Goal: Task Accomplishment & Management: Manage account settings

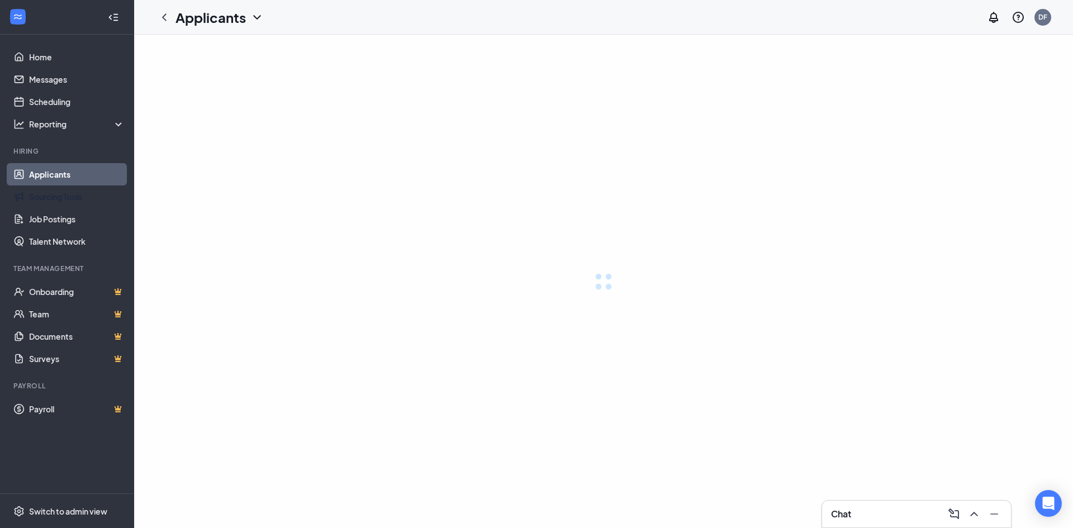
click at [45, 176] on link "Applicants" at bounding box center [77, 174] width 96 height 22
click at [53, 172] on link "Applicants" at bounding box center [77, 174] width 96 height 22
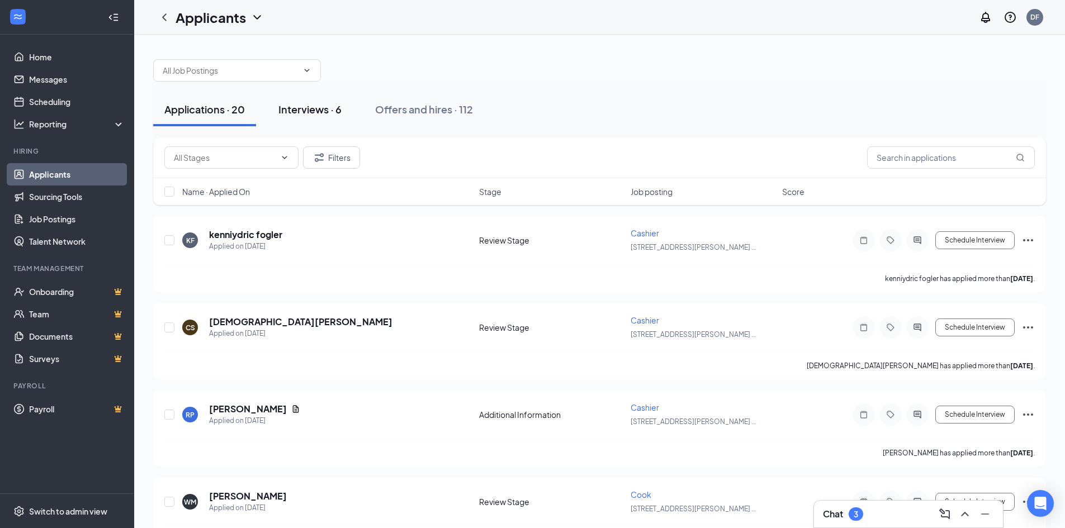
click at [314, 106] on div "Interviews · 6" at bounding box center [309, 109] width 63 height 14
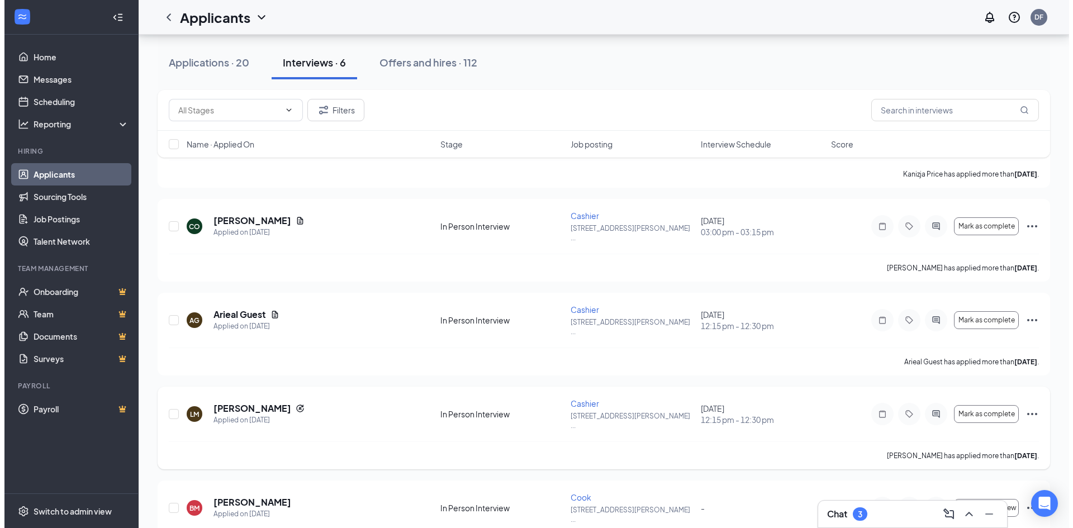
scroll to position [112, 0]
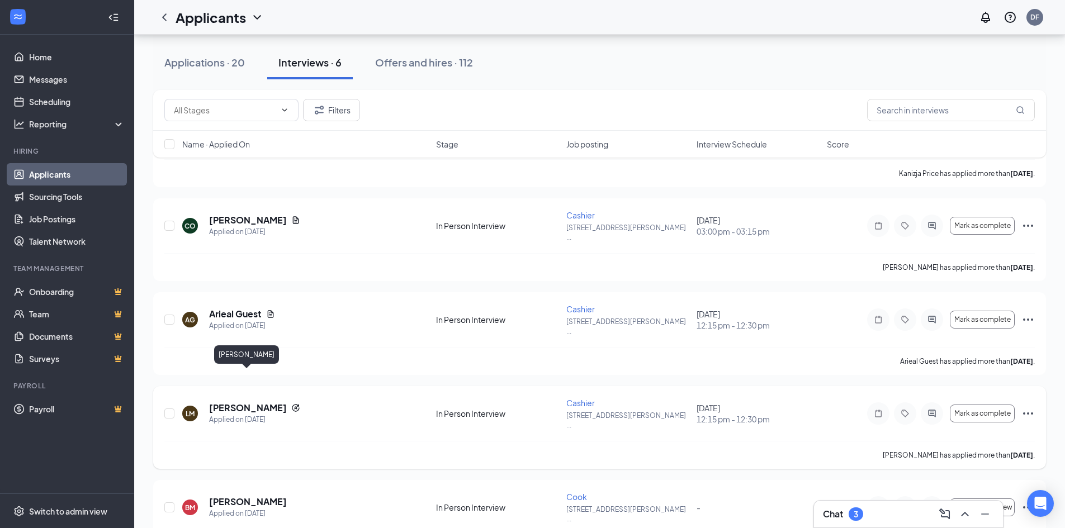
click at [251, 402] on h5 "[PERSON_NAME]" at bounding box center [248, 408] width 78 height 12
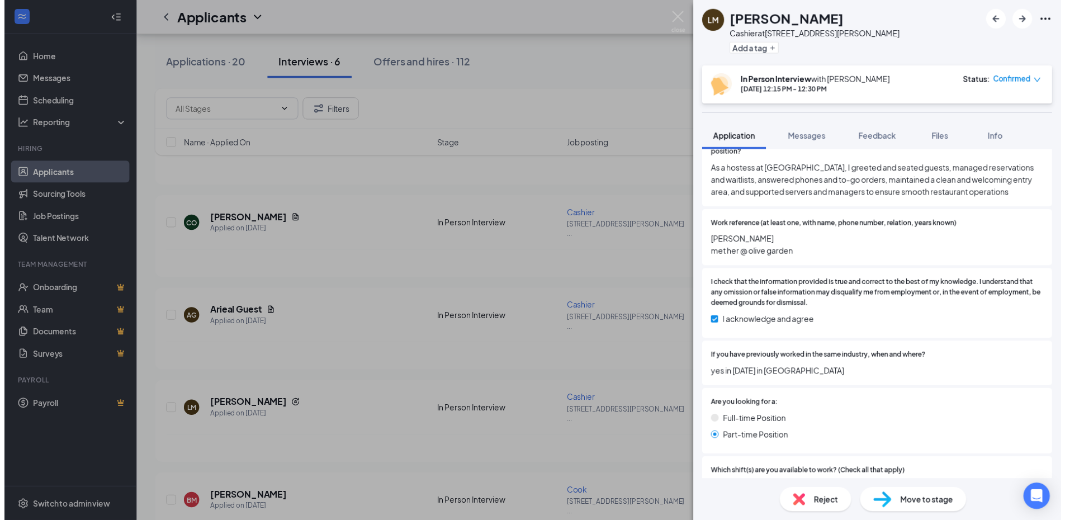
scroll to position [2634, 0]
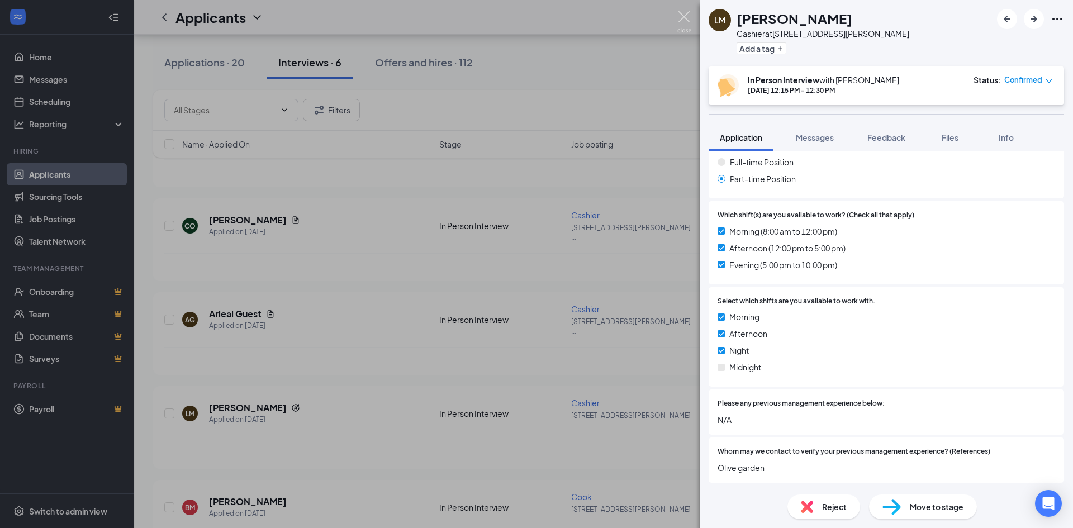
click at [686, 17] on img at bounding box center [684, 22] width 14 height 22
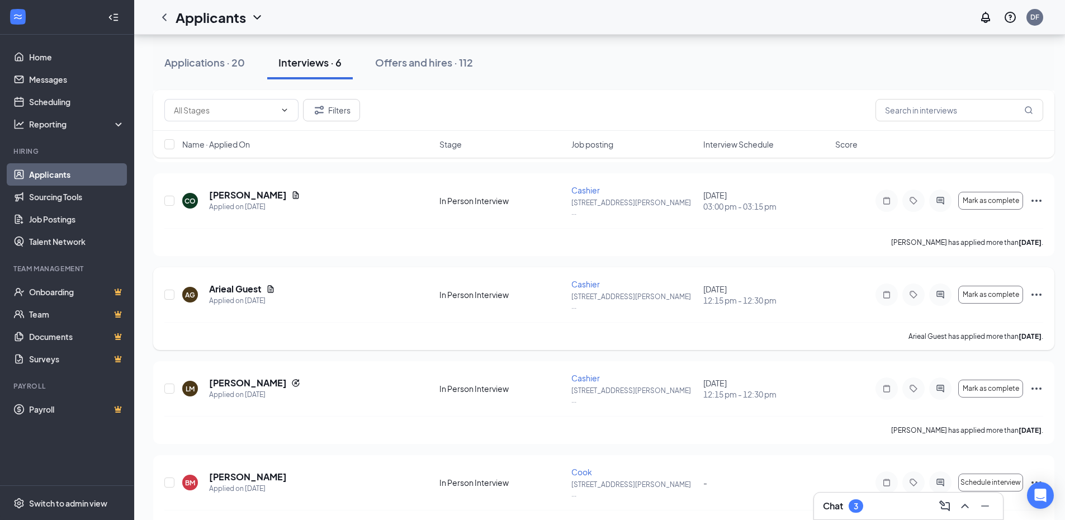
scroll to position [168, 0]
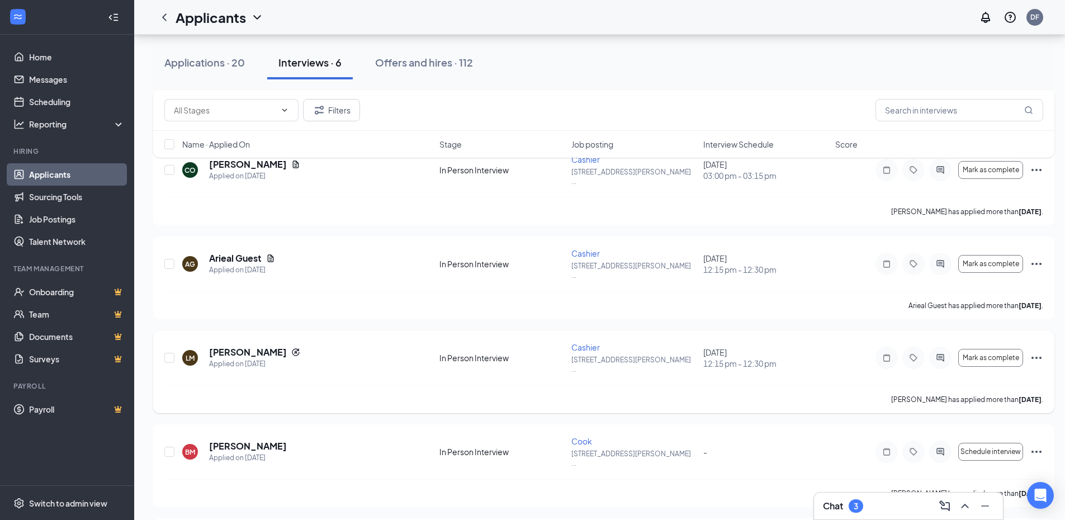
click at [1035, 351] on icon "Ellipses" at bounding box center [1035, 357] width 13 height 13
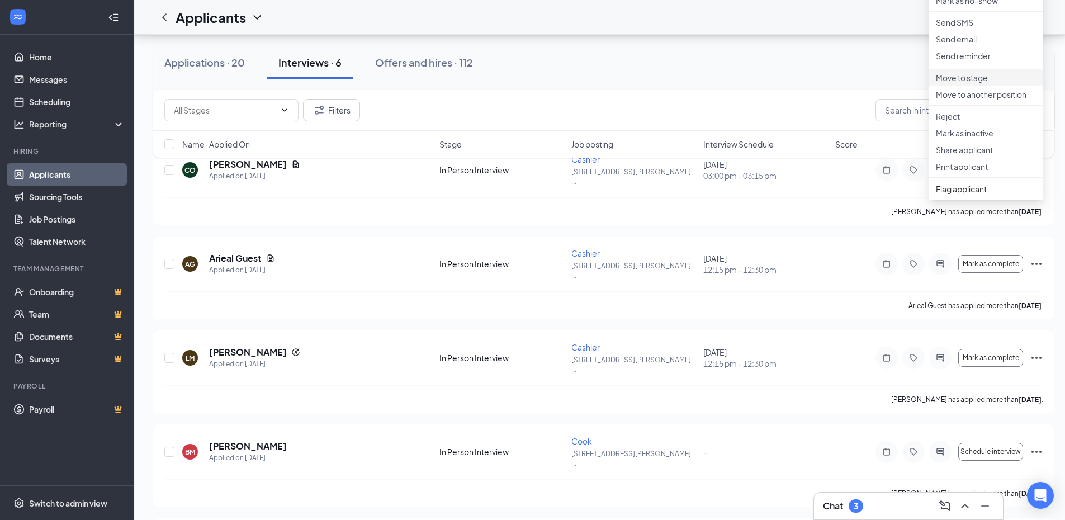
click at [984, 83] on p "Move to stage" at bounding box center [986, 77] width 101 height 11
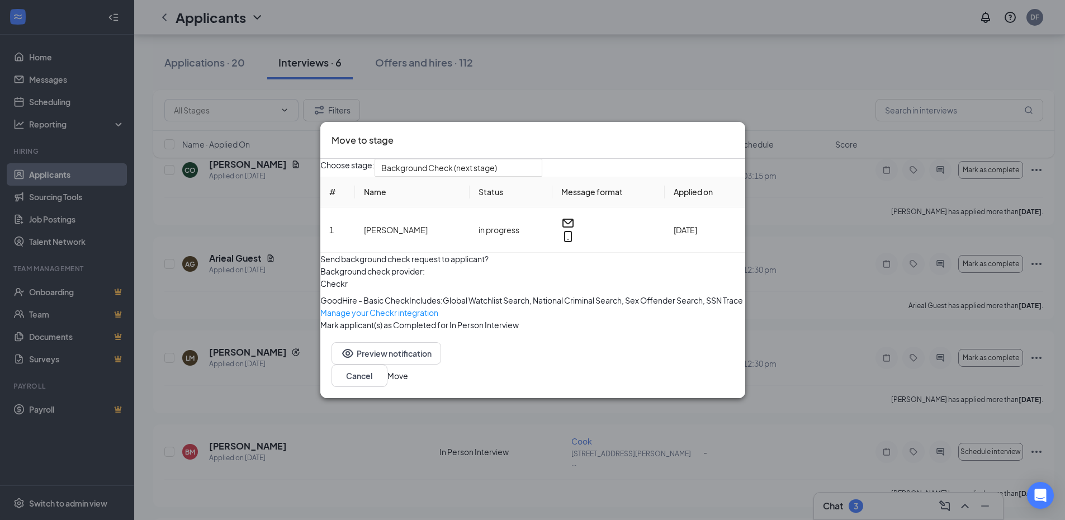
click at [408, 382] on button "Move" at bounding box center [397, 375] width 21 height 12
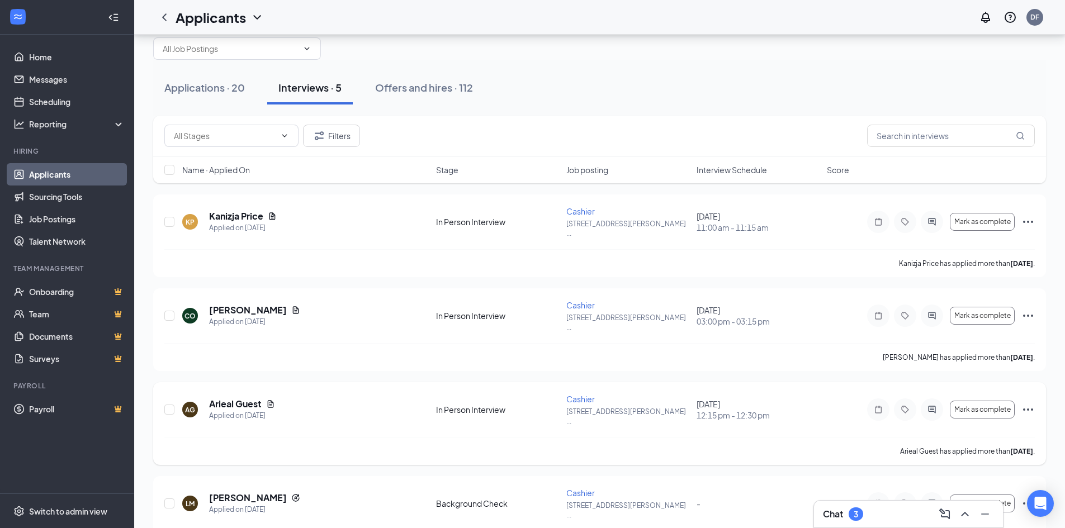
scroll to position [0, 0]
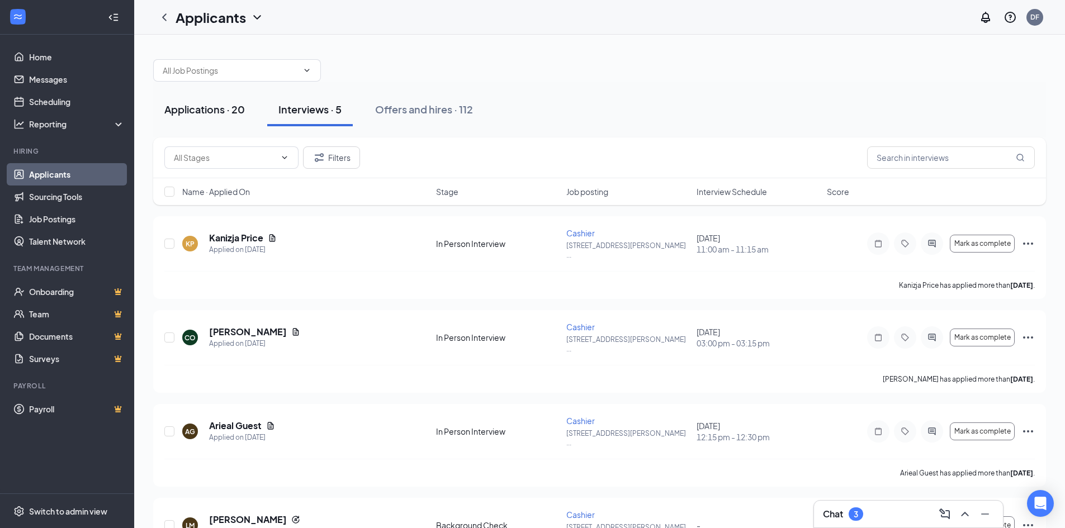
click at [195, 110] on div "Applications · 20" at bounding box center [204, 109] width 80 height 14
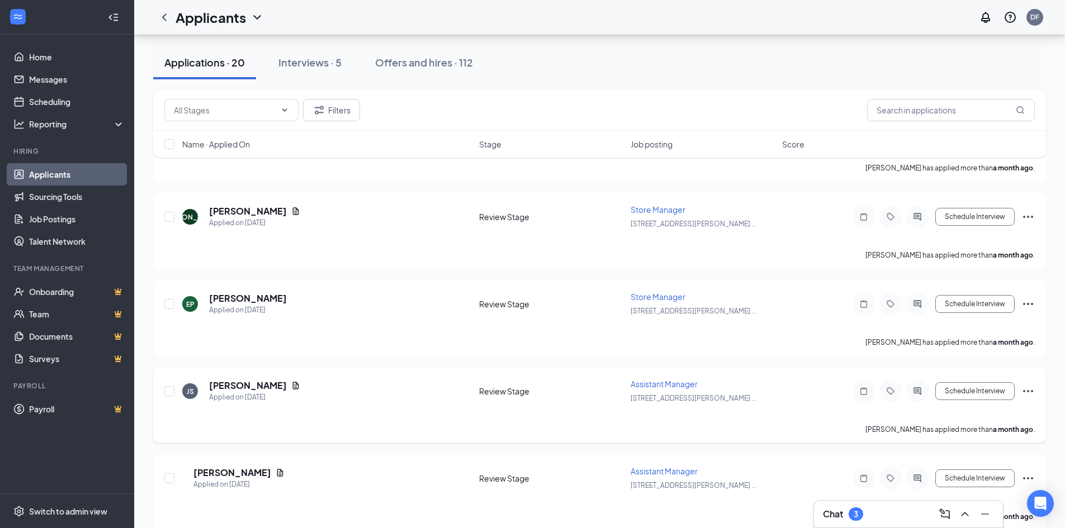
scroll to position [1434, 0]
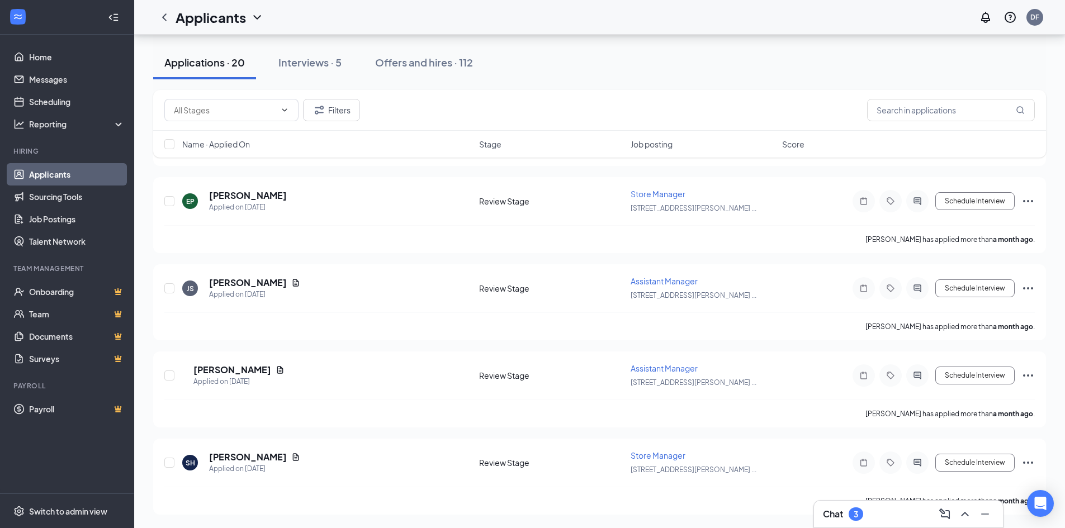
click at [852, 512] on div "3" at bounding box center [855, 513] width 15 height 13
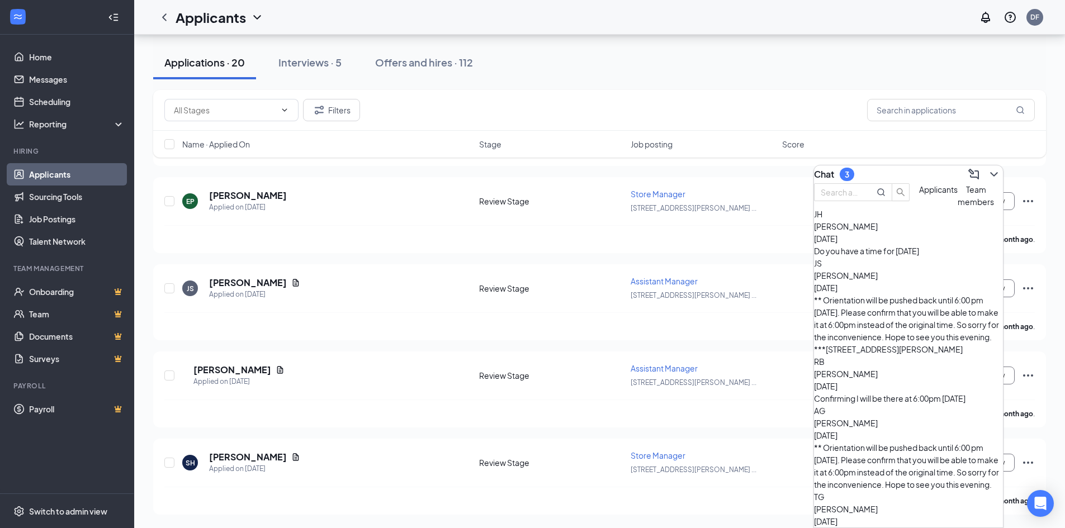
click at [883, 392] on div "Confirming I will be there at 6:00pm [DATE]" at bounding box center [908, 398] width 189 height 12
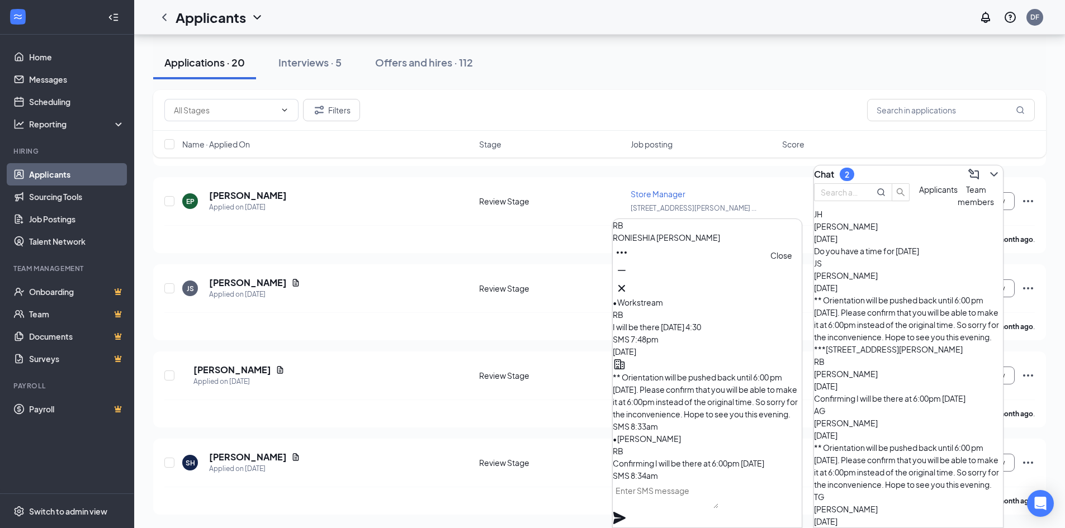
click at [628, 283] on icon "Cross" at bounding box center [621, 288] width 13 height 13
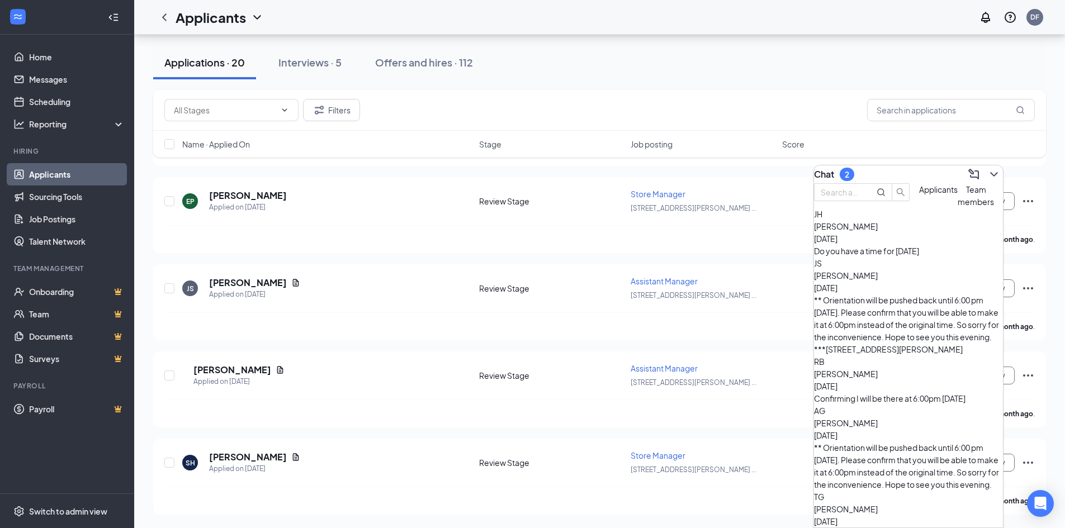
click at [867, 257] on div "Do you have a time for [DATE]" at bounding box center [908, 251] width 189 height 12
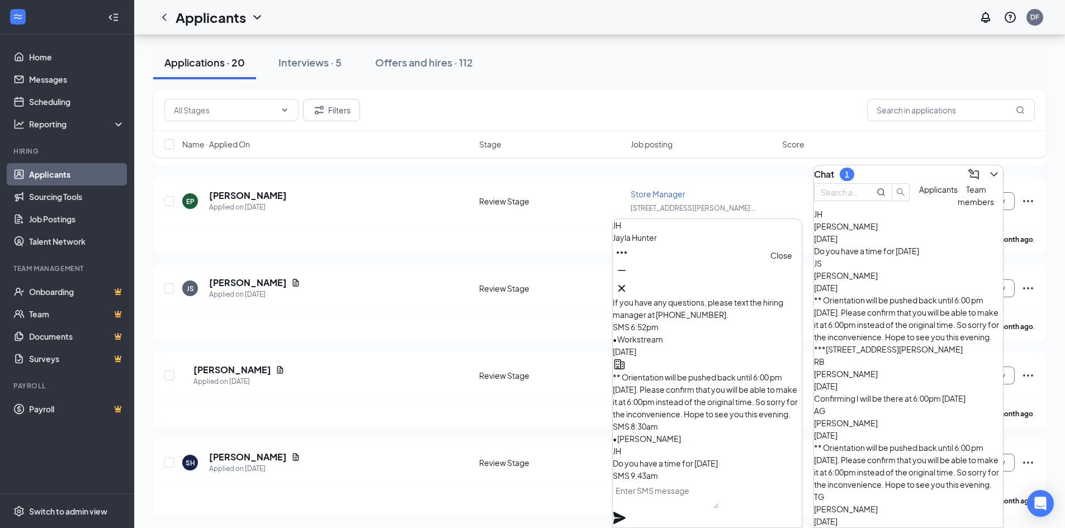
click at [628, 284] on icon "Cross" at bounding box center [621, 288] width 13 height 13
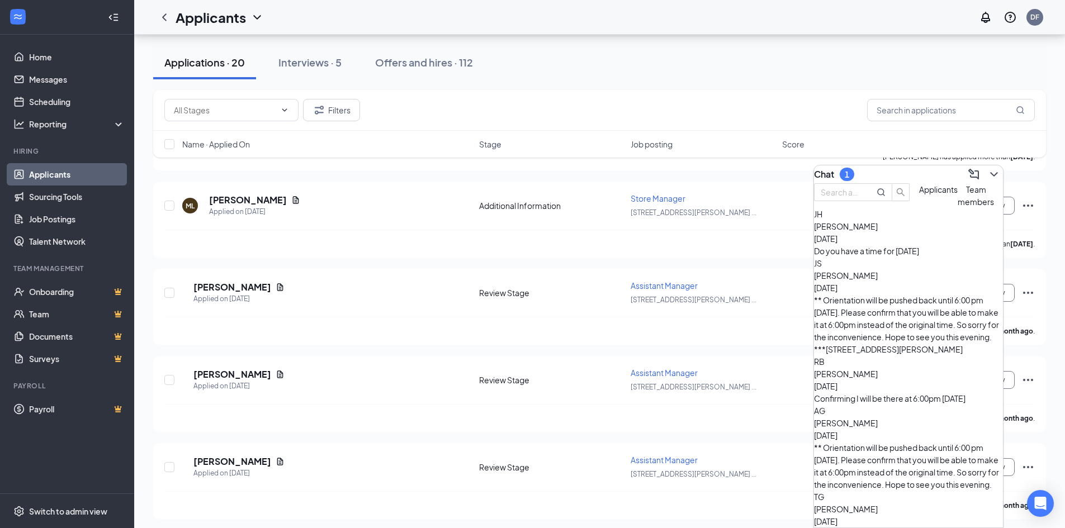
scroll to position [145, 0]
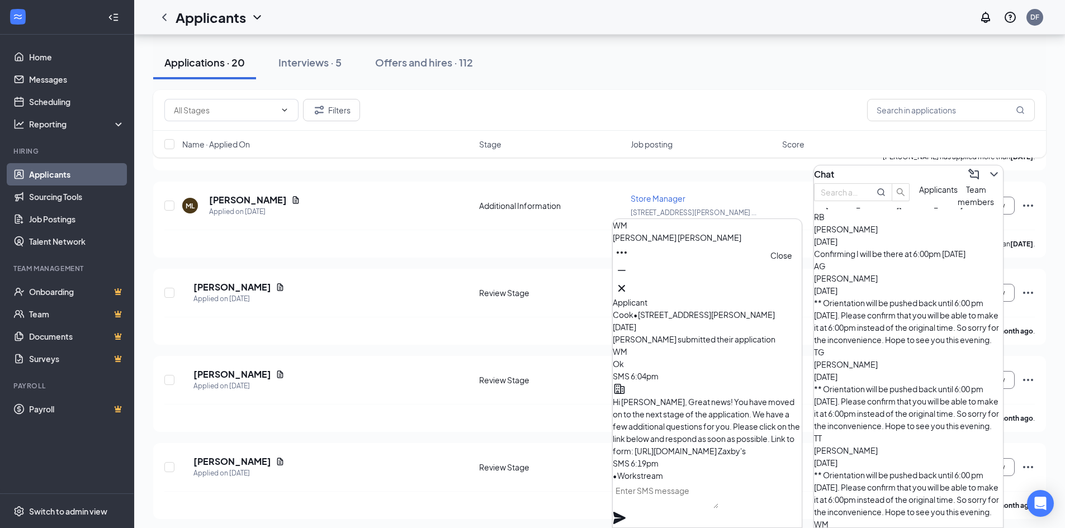
click at [628, 284] on icon "Cross" at bounding box center [621, 288] width 13 height 13
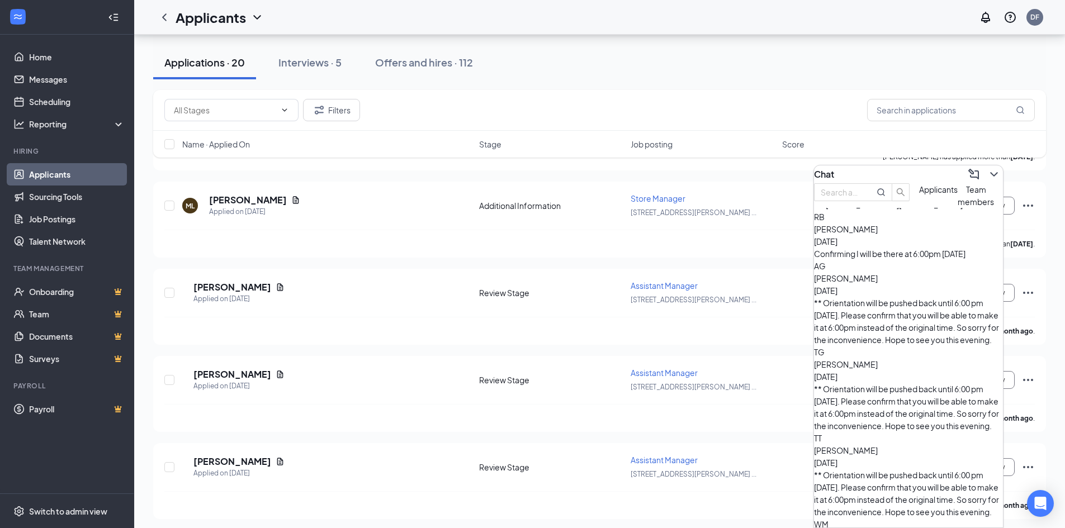
click at [800, 61] on div "Applications · 20 Interviews · 5 Offers and hires · 112" at bounding box center [599, 63] width 893 height 34
